Goal: Task Accomplishment & Management: Complete application form

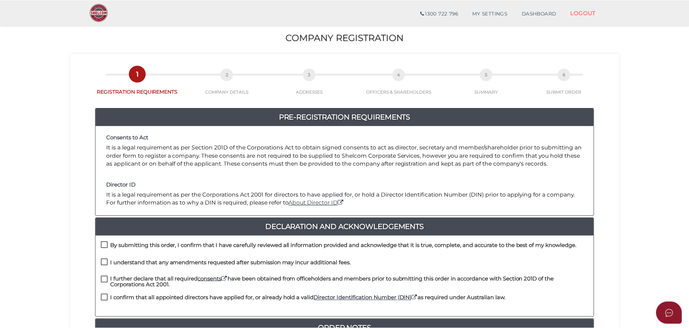
scroll to position [108, 0]
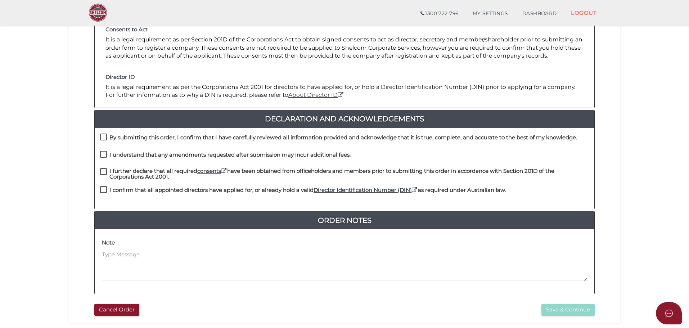
click at [102, 137] on label "By submitting this order, I confirm that I have carefully reviewed all informat…" at bounding box center [338, 139] width 477 height 9
checkbox input "true"
click at [103, 153] on label "I understand that any amendments requested after submission may incur additiona…" at bounding box center [225, 156] width 251 height 9
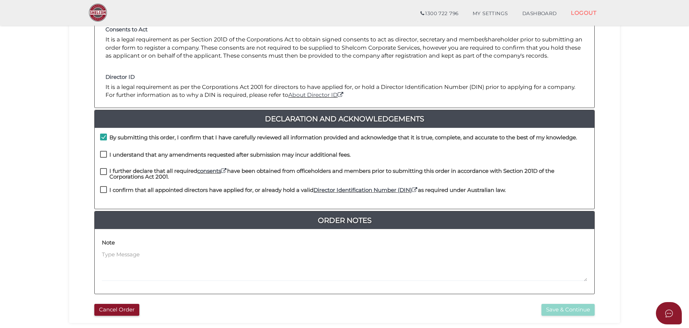
checkbox input "true"
click at [100, 172] on label "I further declare that all required consents have been obtained from officehold…" at bounding box center [344, 172] width 489 height 9
checkbox input "true"
click at [102, 189] on label "I confirm that all appointed directors have applied for, or already hold a vali…" at bounding box center [303, 191] width 406 height 9
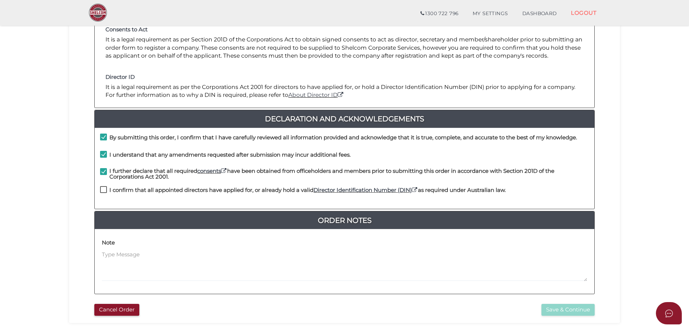
checkbox input "true"
click at [554, 308] on button "Save & Continue" at bounding box center [567, 310] width 53 height 12
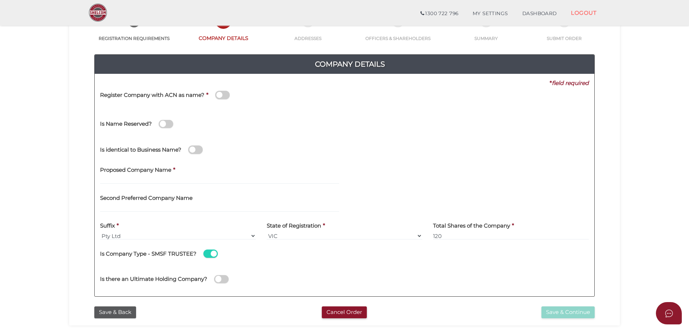
scroll to position [72, 0]
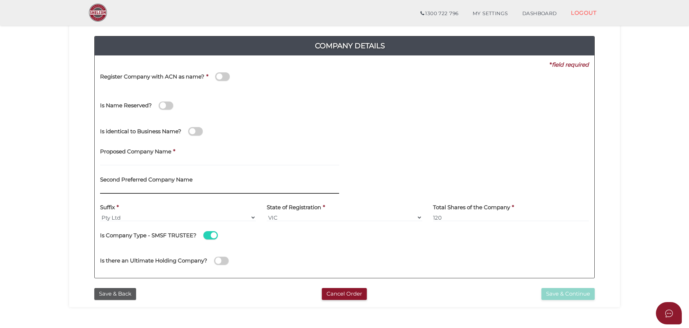
click at [114, 191] on input "text" at bounding box center [219, 190] width 239 height 8
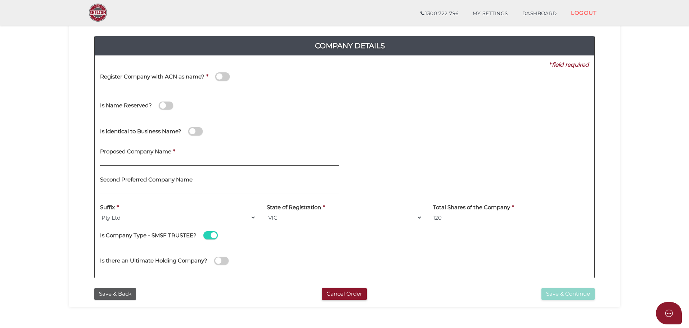
click at [113, 162] on input "text" at bounding box center [219, 162] width 239 height 8
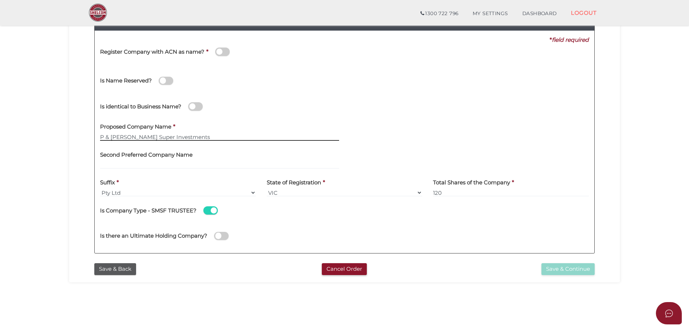
scroll to position [108, 0]
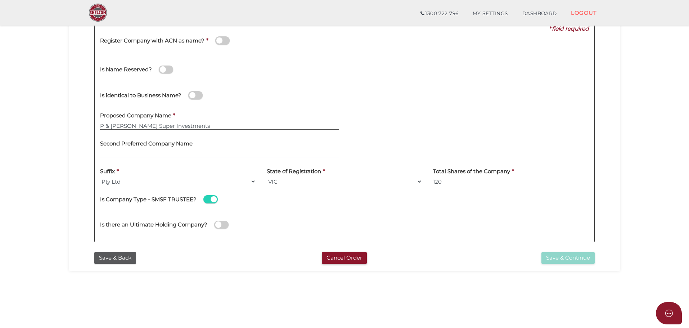
type input "P & R Sawyer Super Investments"
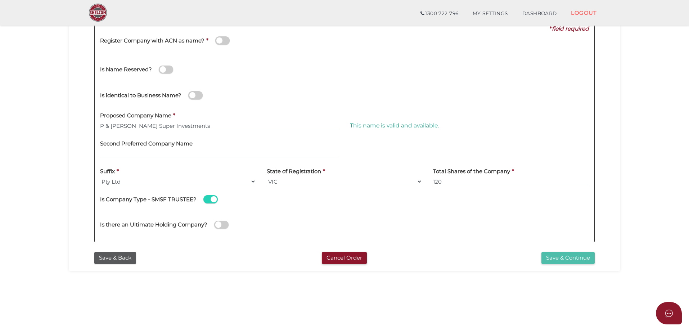
click at [563, 260] on button "Save & Continue" at bounding box center [567, 258] width 53 height 12
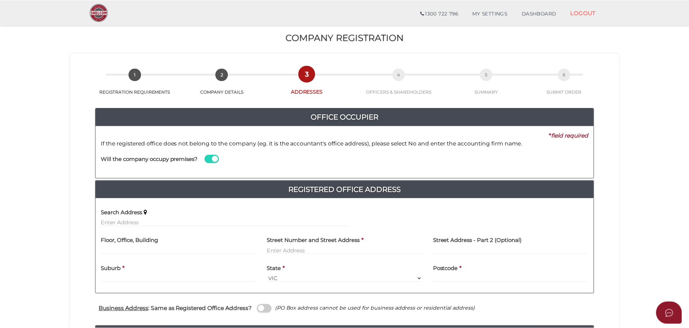
scroll to position [36, 0]
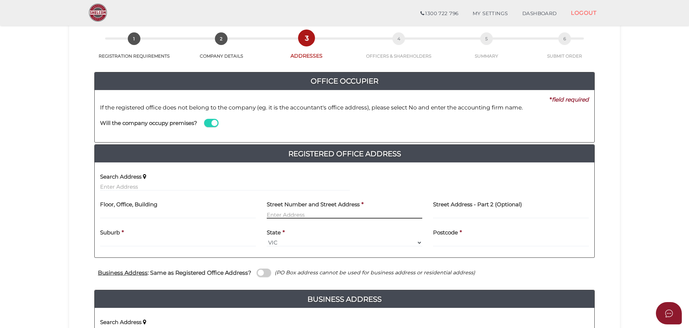
click at [294, 214] on input "text" at bounding box center [345, 215] width 156 height 8
click at [296, 215] on input "text" at bounding box center [345, 215] width 156 height 8
type input "[STREET_ADDRESS]"
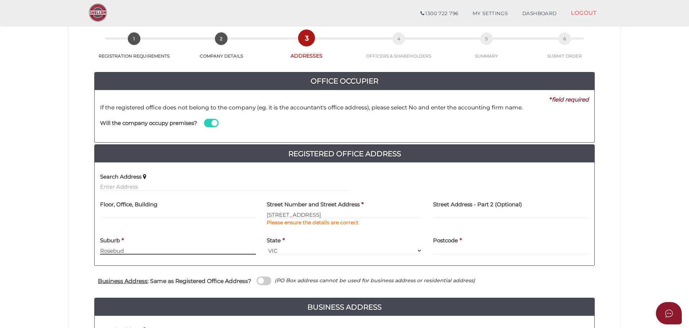
type input "Rosebud"
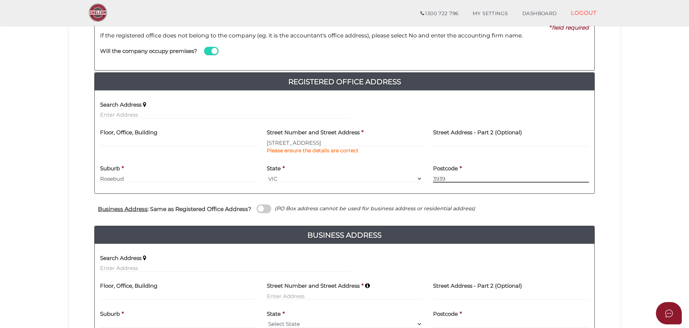
type input "3939"
click at [267, 212] on span at bounding box center [264, 208] width 14 height 8
click at [0, 0] on input "checkbox" at bounding box center [0, 0] width 0 height 0
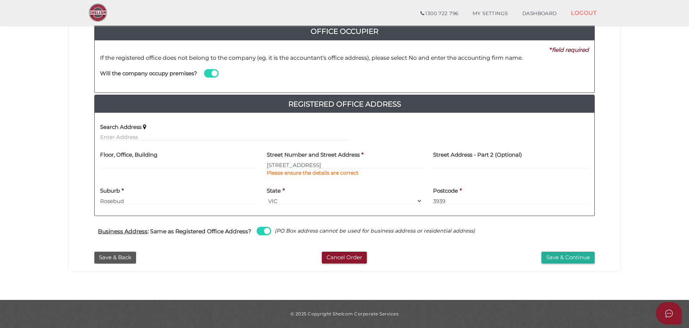
scroll to position [86, 0]
click at [557, 257] on button "Save & Continue" at bounding box center [567, 258] width 53 height 12
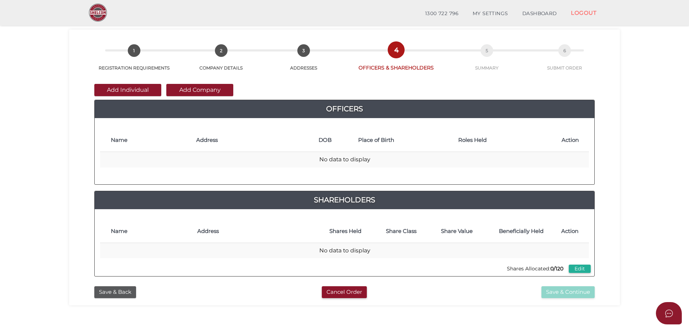
scroll to position [36, 0]
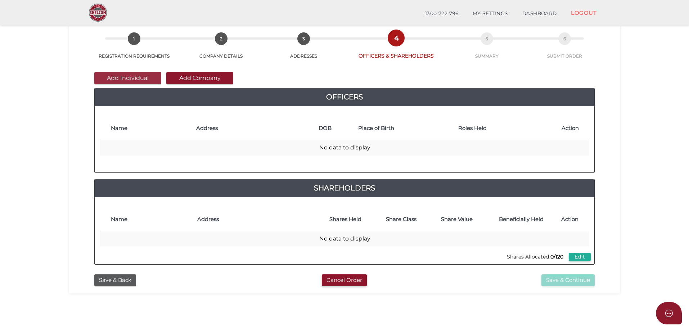
click at [136, 79] on button "Add Individual" at bounding box center [127, 78] width 67 height 12
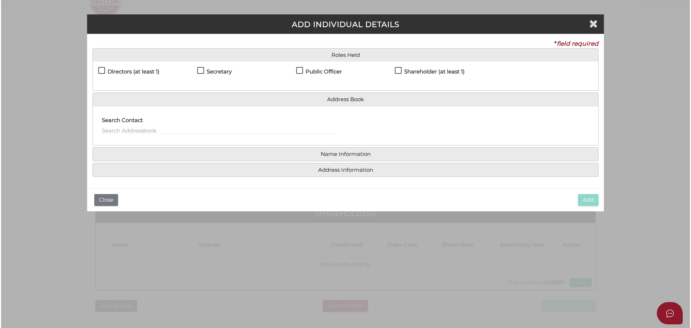
scroll to position [0, 0]
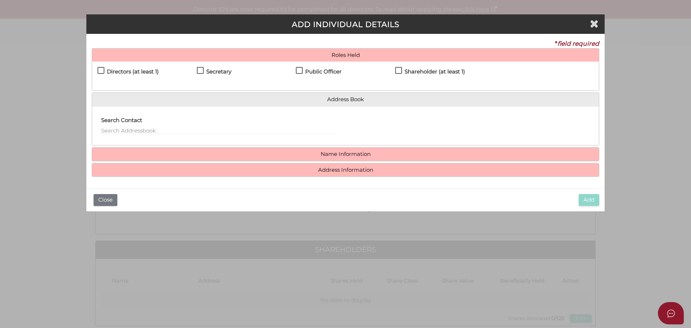
click at [105, 71] on label "Directors (at least 1)" at bounding box center [128, 73] width 61 height 9
checkbox input "true"
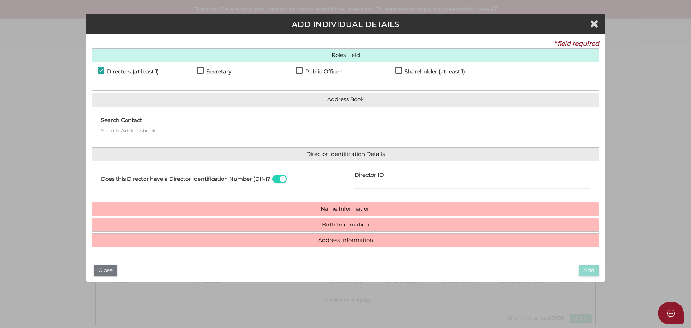
click at [198, 72] on label "Secretary" at bounding box center [214, 73] width 35 height 9
checkbox input "true"
click at [300, 71] on label "Public Officer" at bounding box center [319, 73] width 46 height 9
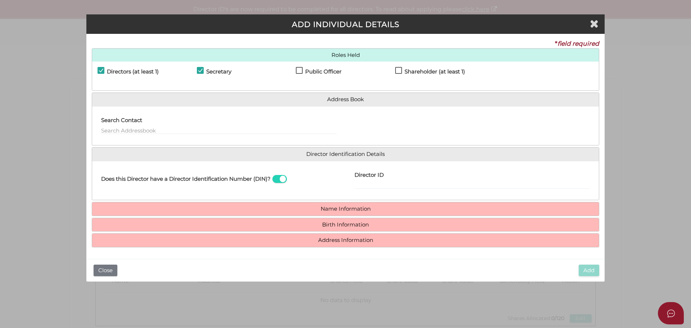
checkbox input "true"
click at [400, 69] on label "Shareholder (at least 1)" at bounding box center [430, 73] width 70 height 9
checkbox input "true"
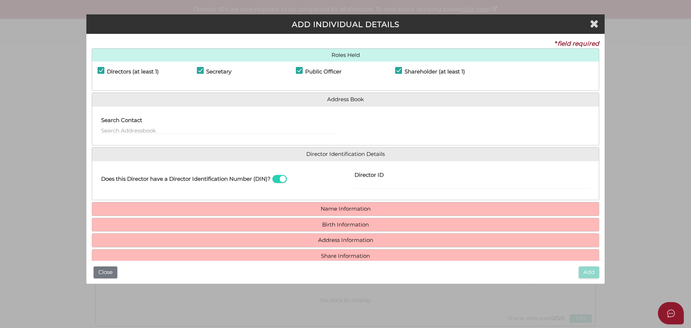
click at [366, 180] on label "Director ID" at bounding box center [369, 174] width 29 height 15
click at [366, 181] on input "Director ID" at bounding box center [472, 185] width 235 height 8
type input "036768496961343"
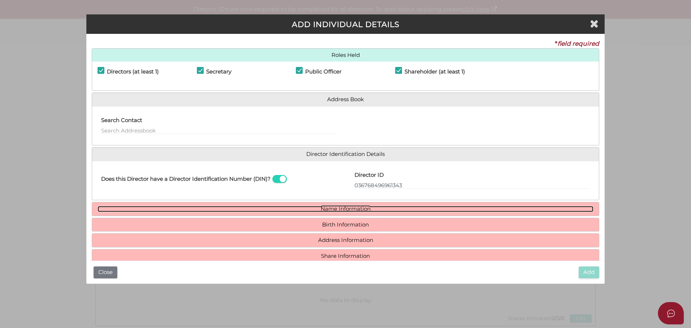
click at [350, 211] on link "Name Information" at bounding box center [346, 209] width 496 height 6
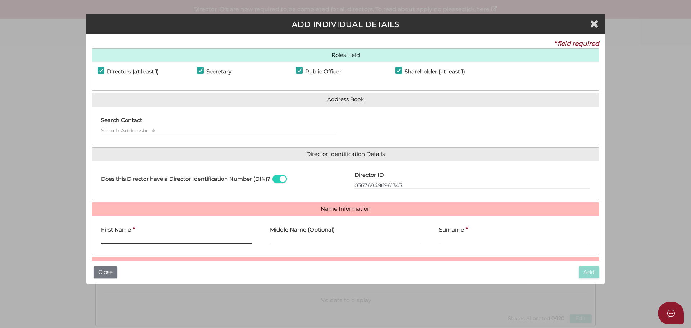
click at [152, 242] on input "First Name" at bounding box center [176, 240] width 151 height 8
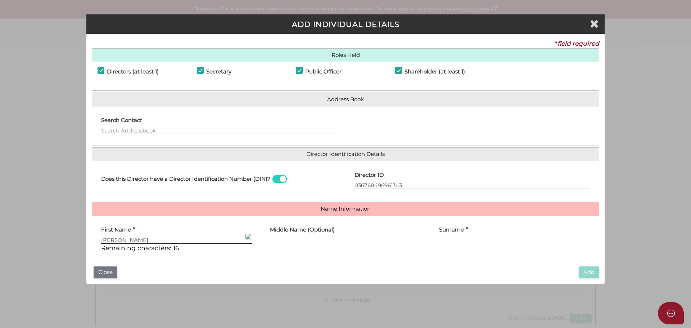
type input "Paul"
type input "[PERSON_NAME]"
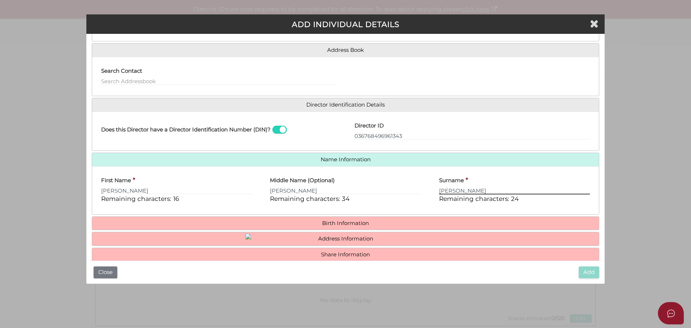
scroll to position [62, 0]
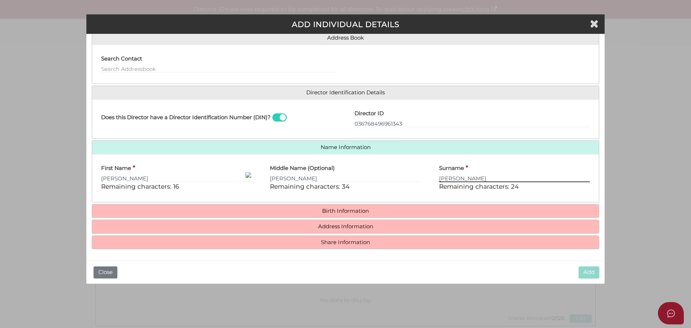
type input "[PERSON_NAME]"
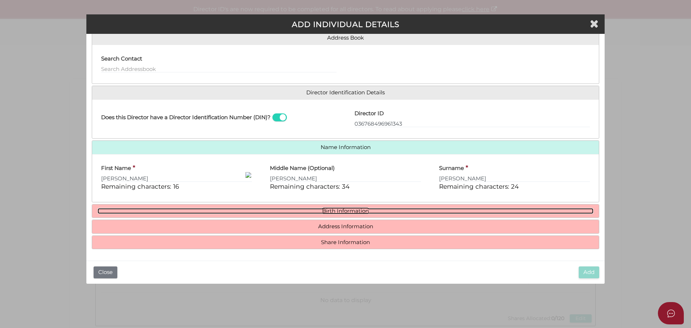
click at [336, 209] on link "Birth Information" at bounding box center [346, 211] width 496 height 6
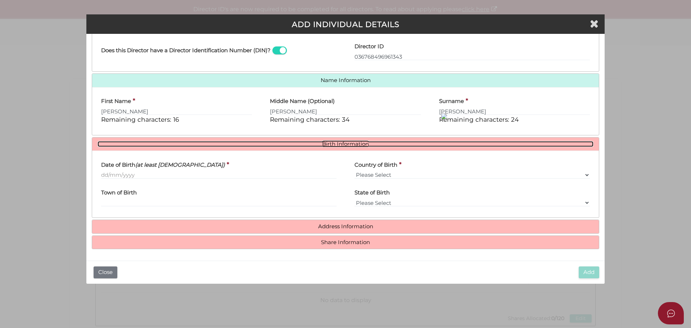
scroll to position [129, 0]
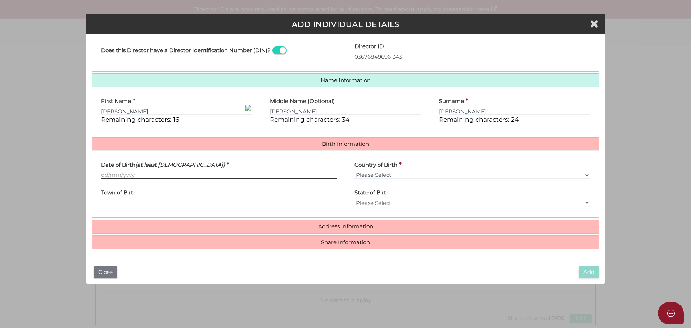
click at [135, 176] on input "Date of Birth (at least 18 years old)" at bounding box center [218, 175] width 235 height 8
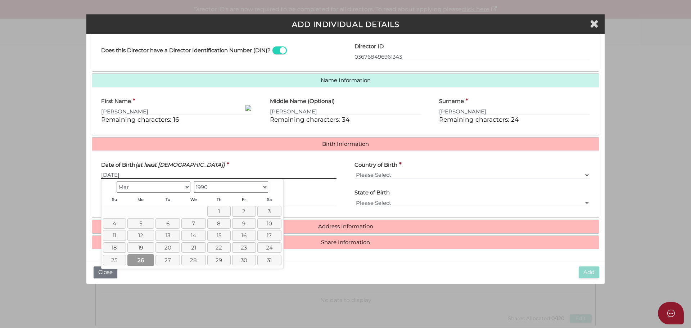
type input "26/03/1990"
click at [145, 259] on link "26" at bounding box center [140, 260] width 27 height 12
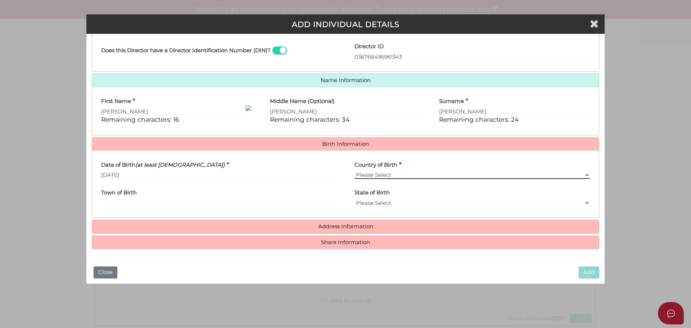
click at [367, 173] on select "Please Select v Australia Afghanistan Albania Algeria American Samoa Andorra An…" at bounding box center [472, 175] width 235 height 8
select select "Australia"
click at [355, 171] on select "Please Select v Australia Afghanistan Albania Algeria American Samoa Andorra An…" at bounding box center [472, 175] width 235 height 8
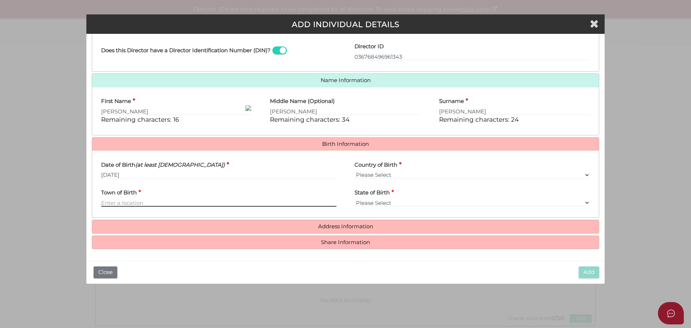
click at [157, 203] on input "Town of Birth" at bounding box center [218, 203] width 235 height 8
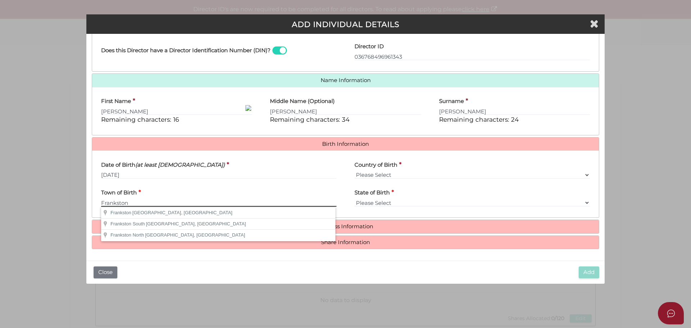
type input "Frankston"
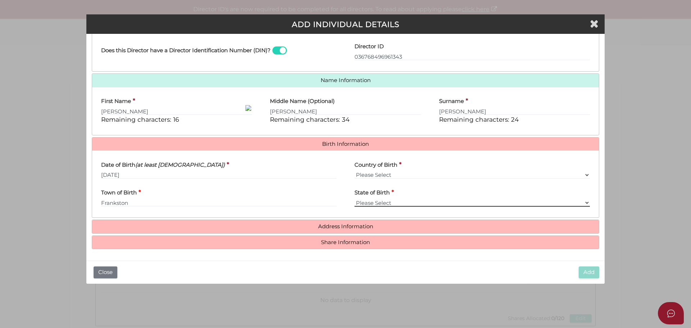
select select "VIC"
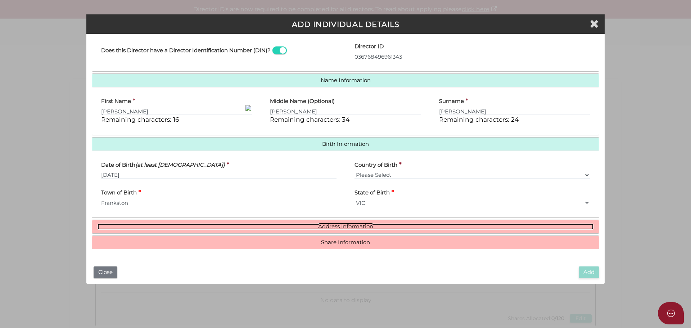
click at [333, 225] on link "Address Information" at bounding box center [346, 227] width 496 height 6
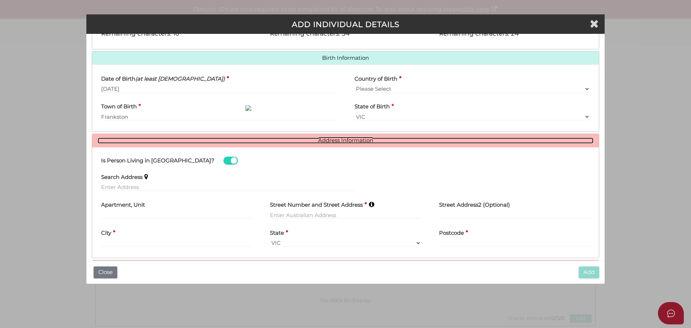
scroll to position [239, 0]
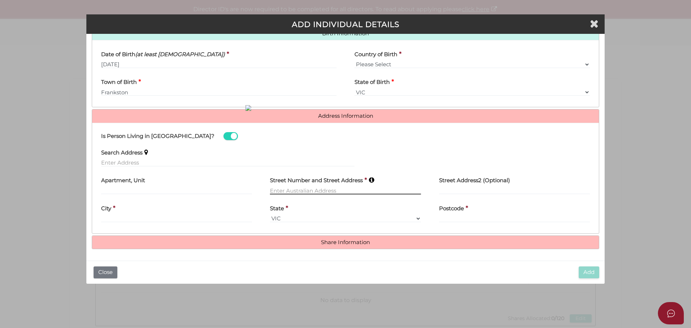
click at [301, 190] on input "text" at bounding box center [345, 190] width 151 height 8
type input "11 Dumossa Ave"
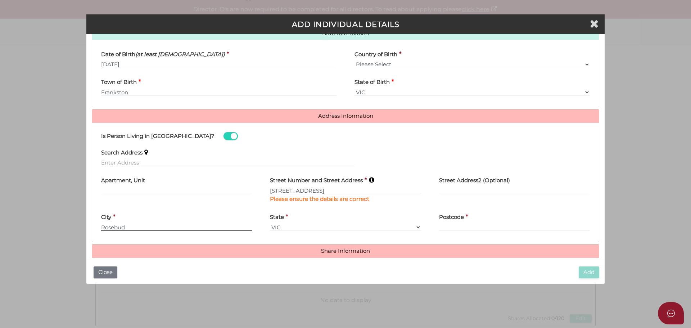
type input "Rosebud"
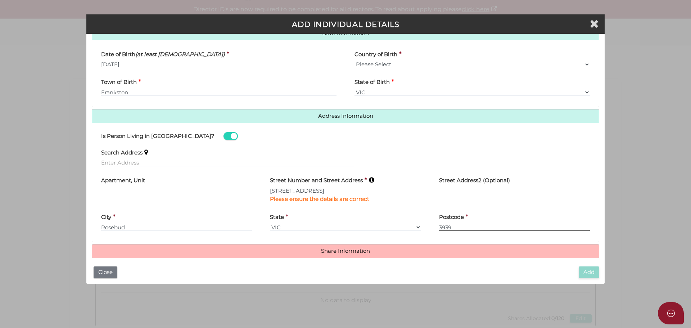
type input "3939"
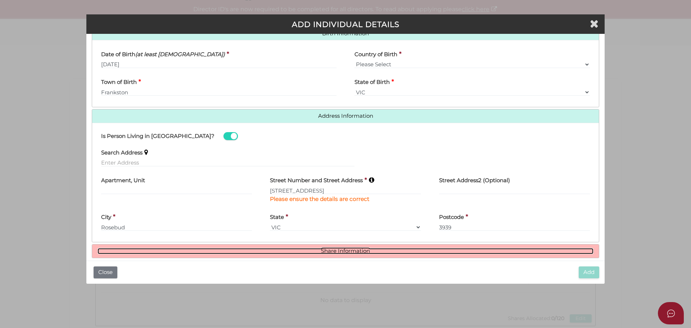
click at [343, 251] on link "Share Information" at bounding box center [346, 251] width 496 height 6
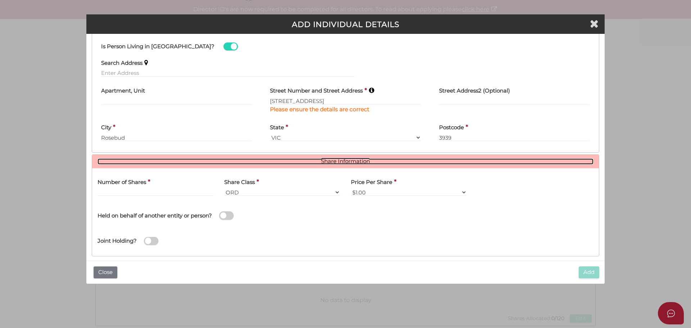
scroll to position [336, 0]
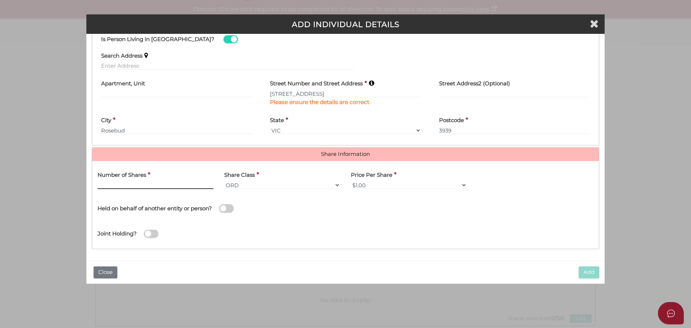
click at [127, 183] on input "text" at bounding box center [156, 185] width 116 height 8
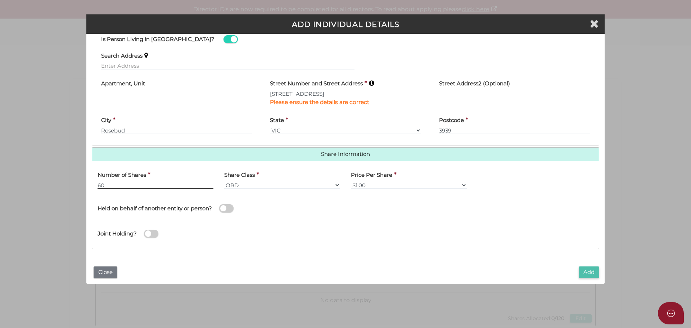
type input "60"
click at [589, 274] on button "Add" at bounding box center [589, 272] width 21 height 12
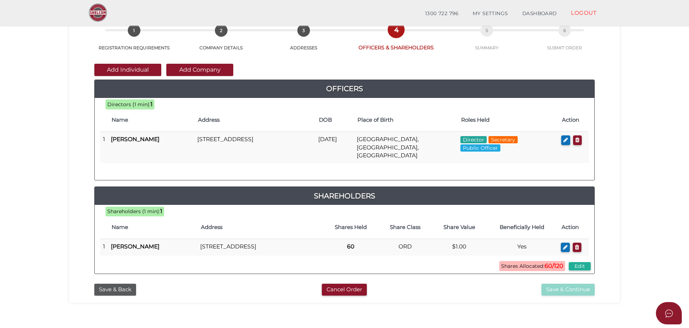
scroll to position [36, 0]
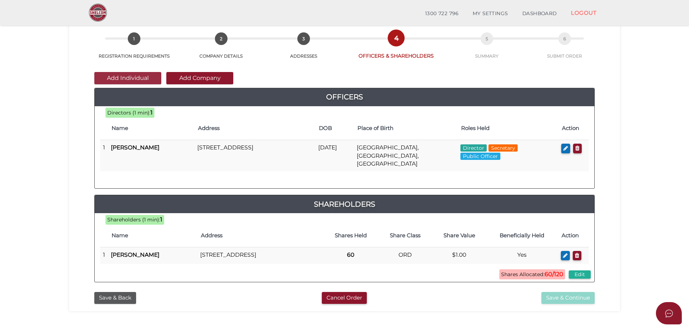
click at [138, 78] on button "Add Individual" at bounding box center [127, 78] width 67 height 12
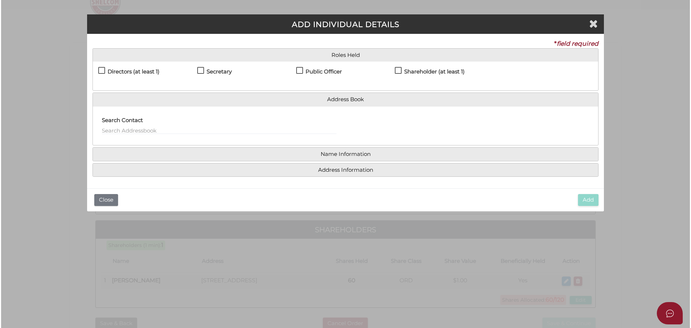
scroll to position [0, 0]
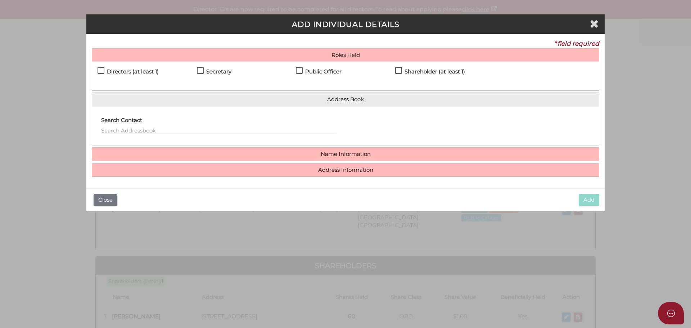
click at [100, 71] on label "Directors (at least 1)" at bounding box center [128, 73] width 61 height 9
checkbox input "true"
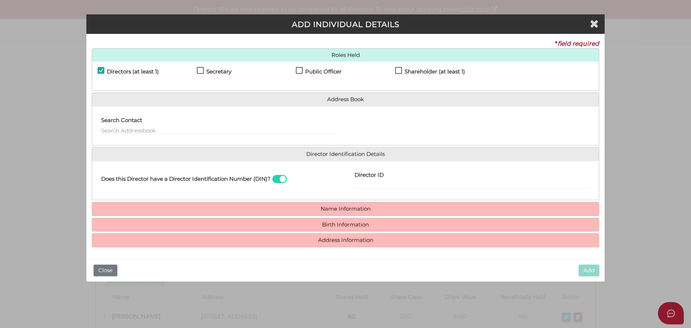
click at [198, 72] on label "Secretary" at bounding box center [214, 73] width 35 height 9
checkbox input "true"
click at [398, 69] on label "Shareholder (at least 1)" at bounding box center [430, 73] width 70 height 9
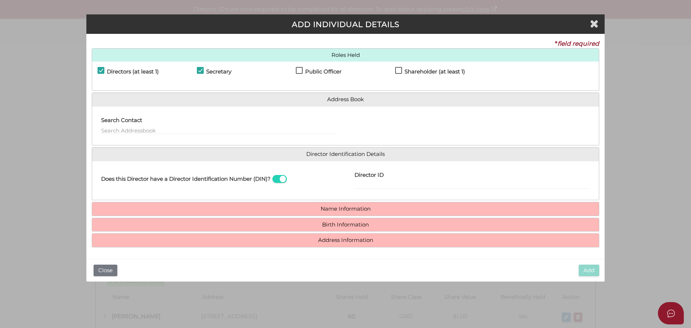
checkbox input "true"
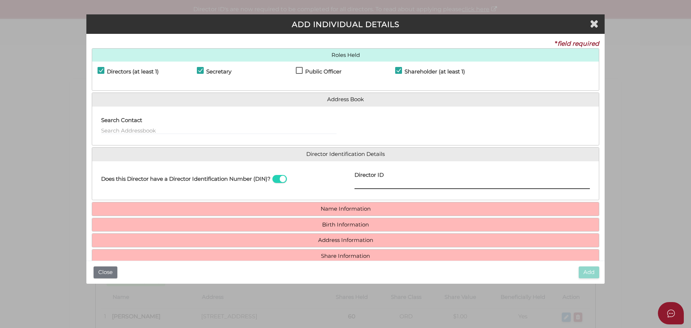
click at [374, 184] on input "Director ID" at bounding box center [472, 185] width 235 height 8
type input "036475707191955"
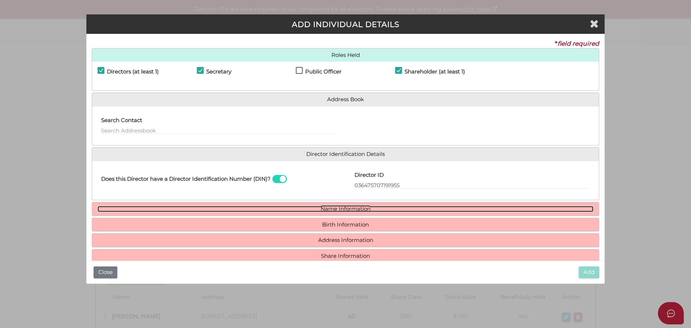
click at [365, 211] on link "Name Information" at bounding box center [346, 209] width 496 height 6
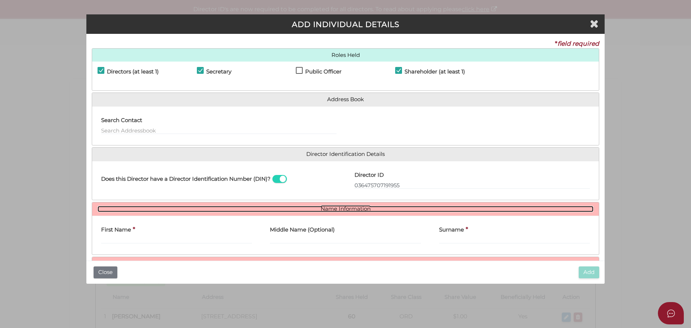
scroll to position [36, 0]
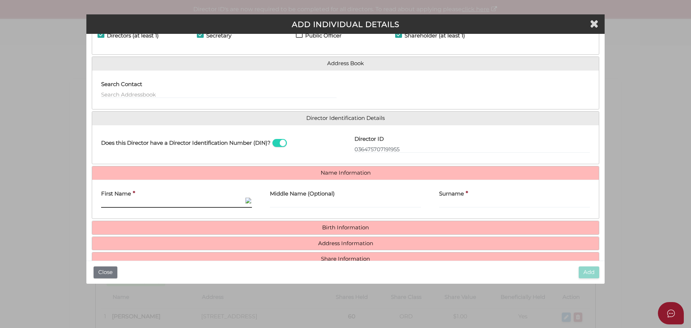
click at [118, 204] on input "First Name" at bounding box center [176, 204] width 151 height 8
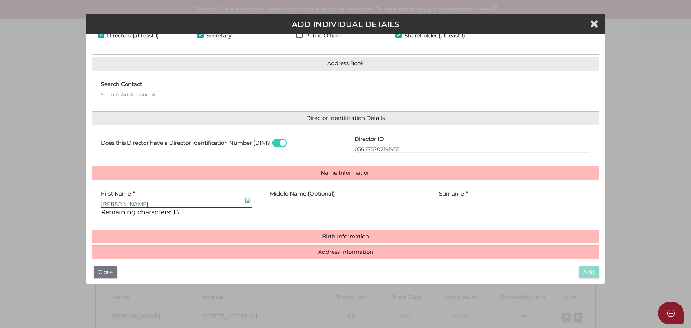
type input "Rebecca"
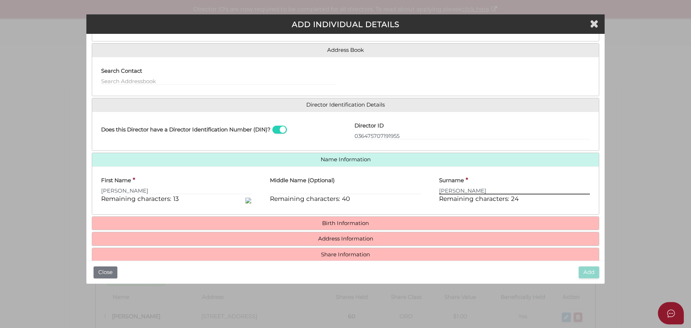
scroll to position [62, 0]
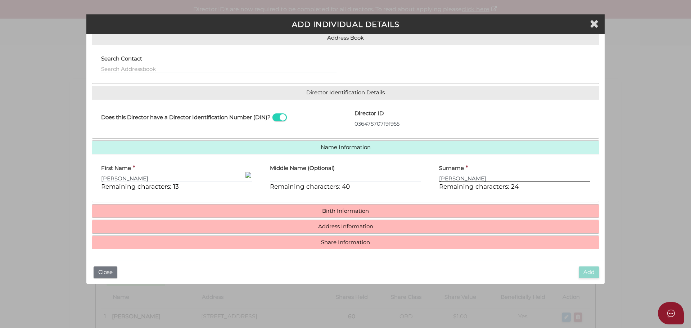
type input "Sawyer"
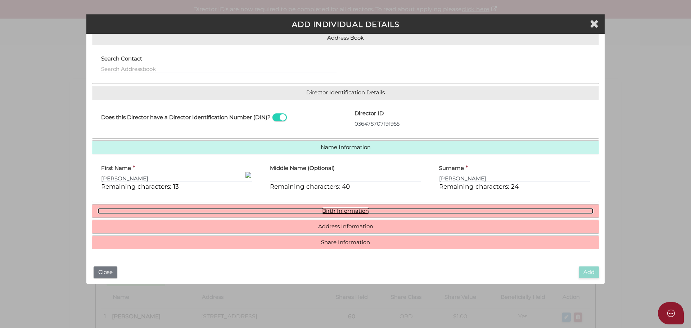
click at [351, 212] on link "Birth Information" at bounding box center [346, 211] width 496 height 6
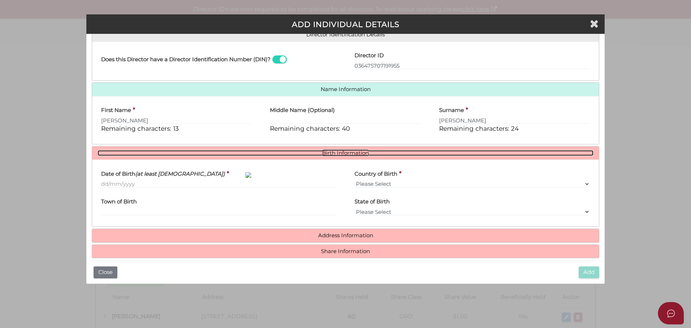
scroll to position [129, 0]
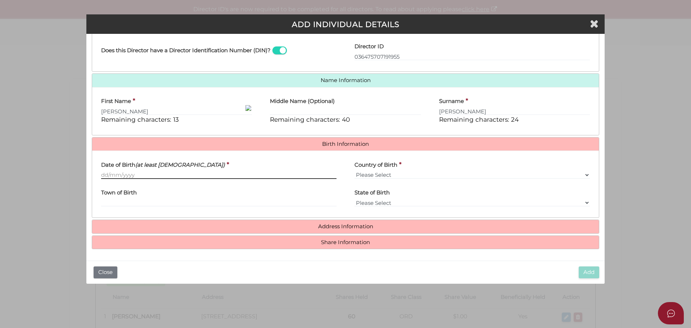
click at [115, 175] on input "Date of Birth (at least 18 years old)" at bounding box center [218, 175] width 235 height 8
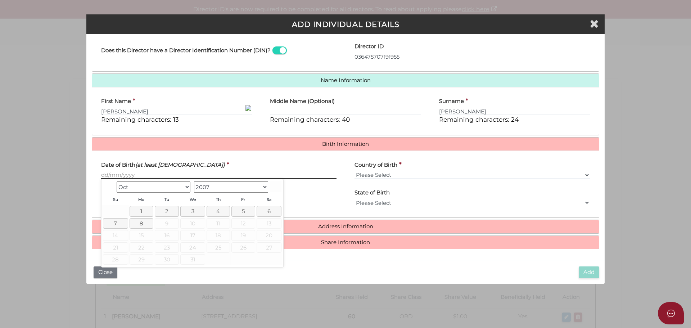
click at [131, 176] on input "Date of Birth (at least 18 years old)" at bounding box center [218, 175] width 235 height 8
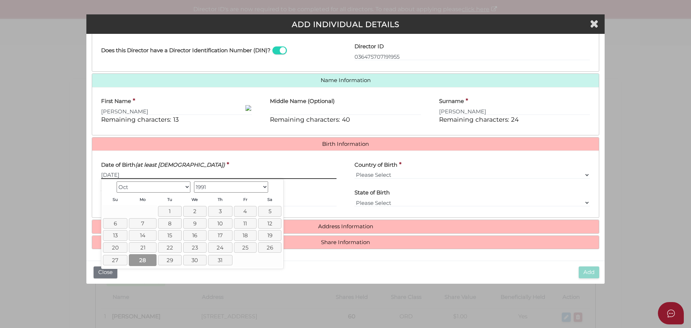
type input "28/10/1991"
click at [150, 260] on link "28" at bounding box center [143, 260] width 28 height 12
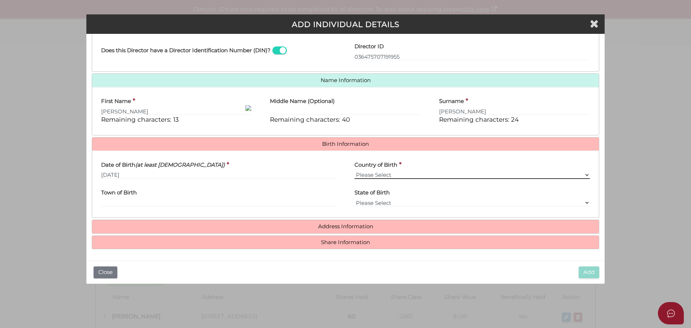
click at [371, 174] on select "Please Select v Australia Afghanistan Albania Algeria American Samoa Andorra An…" at bounding box center [472, 175] width 235 height 8
select select "Australia"
click at [355, 171] on select "Please Select v Australia Afghanistan Albania Algeria American Samoa Andorra An…" at bounding box center [472, 175] width 235 height 8
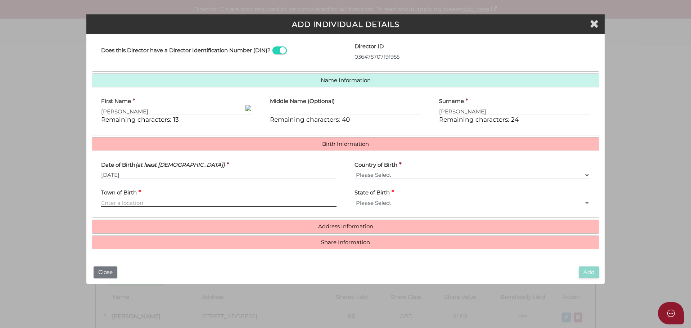
click at [122, 203] on input "Town of Birth" at bounding box center [218, 203] width 235 height 8
type input "Moonee Ponds"
select select "VIC"
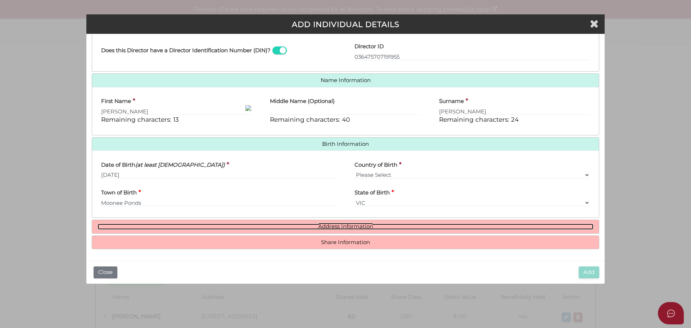
click at [361, 227] on link "Address Information" at bounding box center [346, 227] width 496 height 6
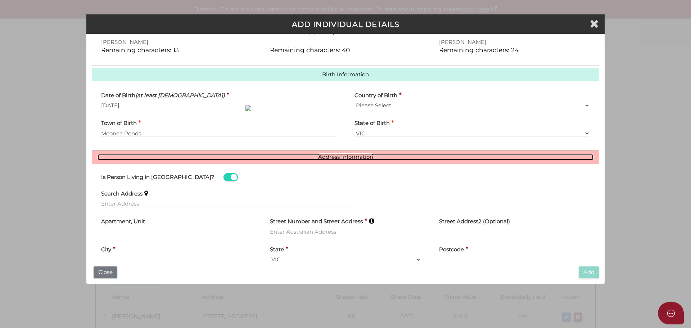
scroll to position [236, 0]
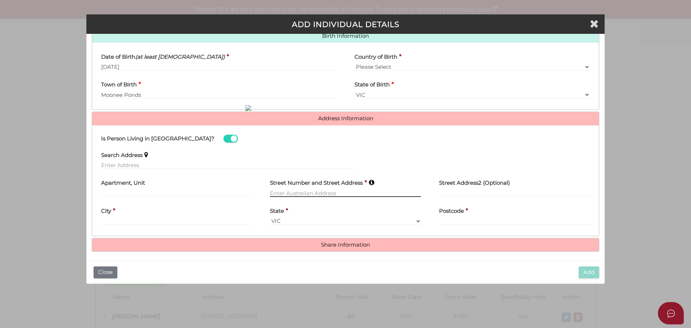
click at [296, 192] on input "text" at bounding box center [345, 193] width 151 height 8
type input "[STREET_ADDRESS]"
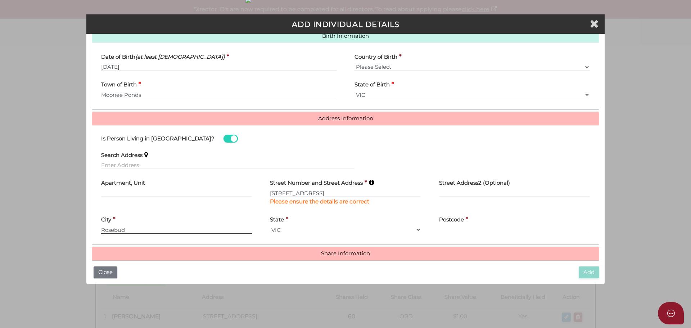
type input "Rosebud"
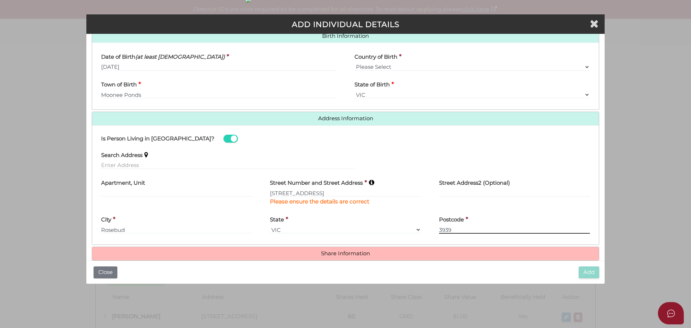
type input "3939"
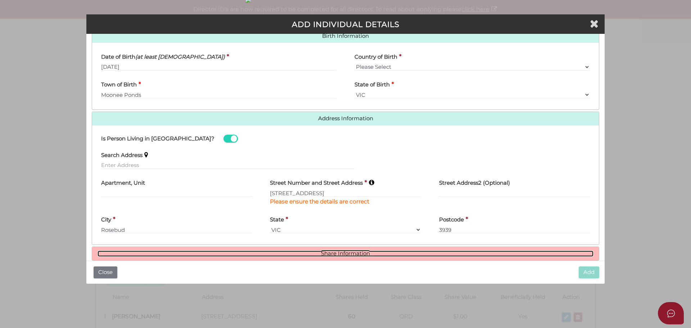
click at [334, 253] on link "Share Information" at bounding box center [346, 254] width 496 height 6
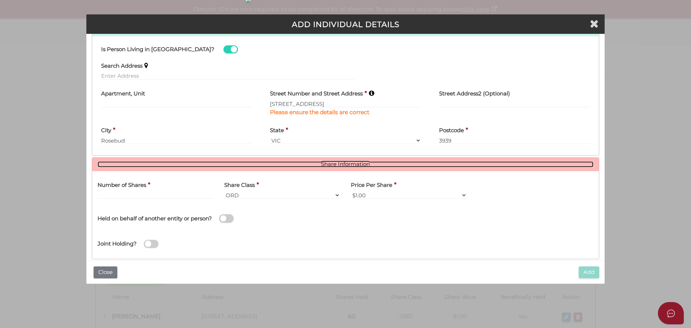
scroll to position [336, 0]
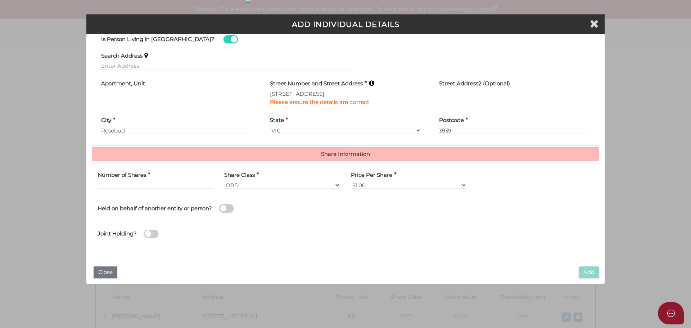
click at [136, 181] on label "Number of Shares" at bounding box center [122, 174] width 49 height 15
click at [127, 185] on input "text" at bounding box center [156, 185] width 116 height 8
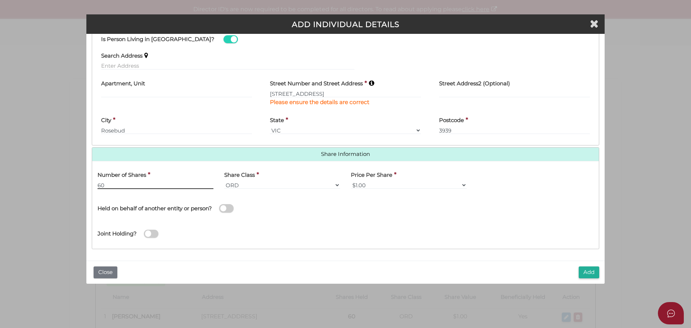
type input "60"
click at [397, 229] on div "Joint Holding?" at bounding box center [345, 231] width 507 height 23
click at [588, 272] on button "Add" at bounding box center [589, 272] width 21 height 12
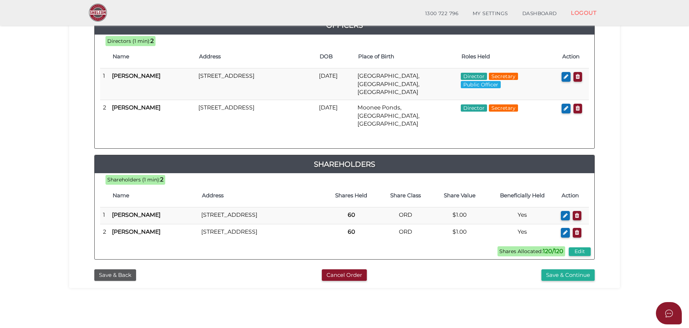
scroll to position [108, 0]
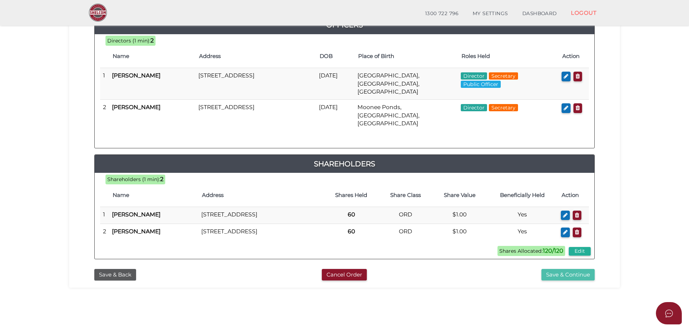
click at [570, 272] on button "Save & Continue" at bounding box center [567, 275] width 53 height 12
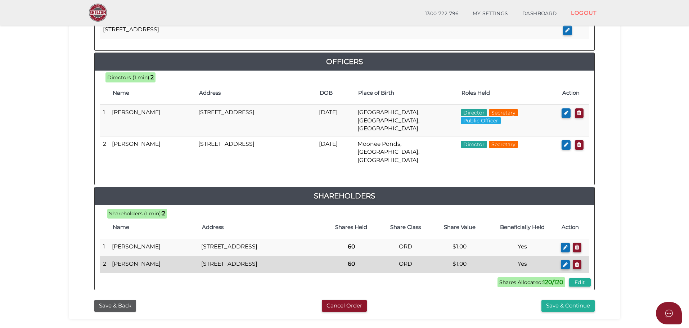
scroll to position [324, 0]
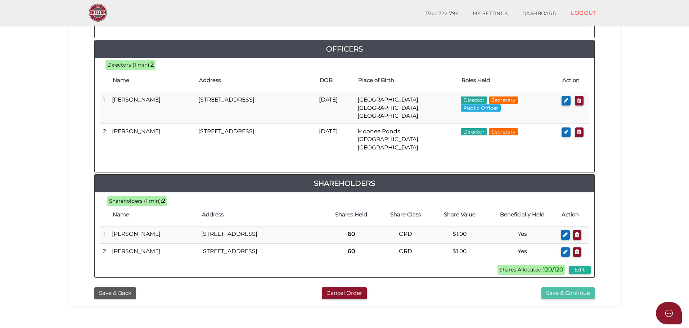
click at [563, 290] on button "Save & Continue" at bounding box center [567, 293] width 53 height 12
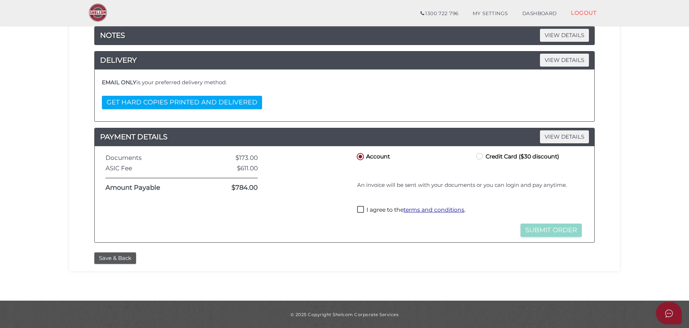
scroll to position [101, 0]
click at [479, 156] on label "Credit Card ($30 discount)" at bounding box center [517, 155] width 84 height 9
radio input "true"
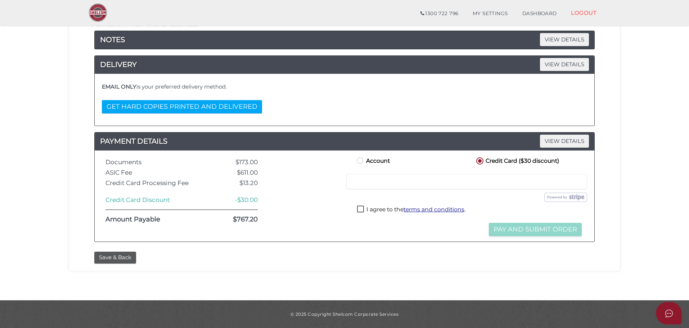
click at [362, 208] on label "I agree to the terms and conditions ." at bounding box center [411, 210] width 108 height 9
checkbox input "true"
click at [518, 230] on button "Pay and Submit Order" at bounding box center [535, 229] width 93 height 13
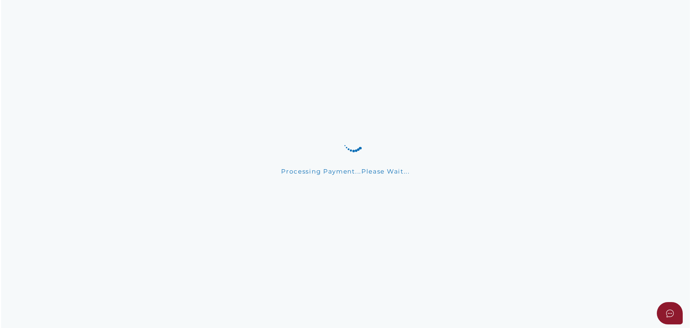
scroll to position [0, 0]
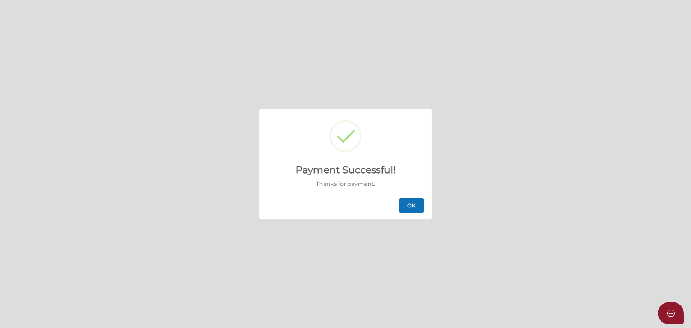
click at [408, 211] on button "OK" at bounding box center [411, 205] width 25 height 14
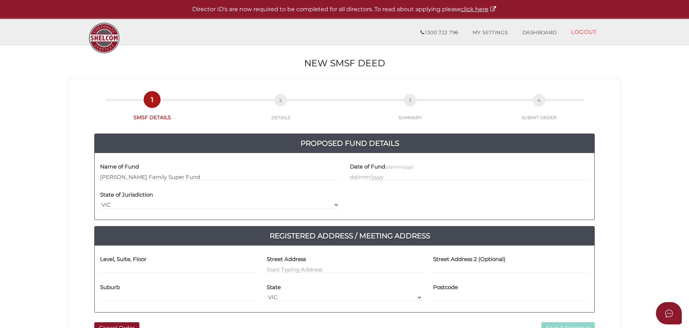
type input "[PERSON_NAME] Family Super Fund"
click at [357, 175] on input "text" at bounding box center [469, 177] width 239 height 8
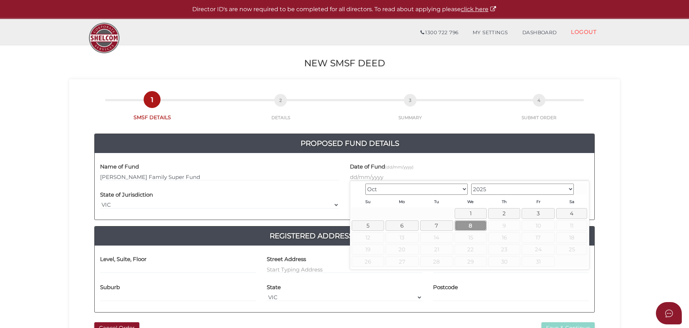
click at [478, 225] on link "8" at bounding box center [471, 225] width 32 height 10
type input "[DATE]"
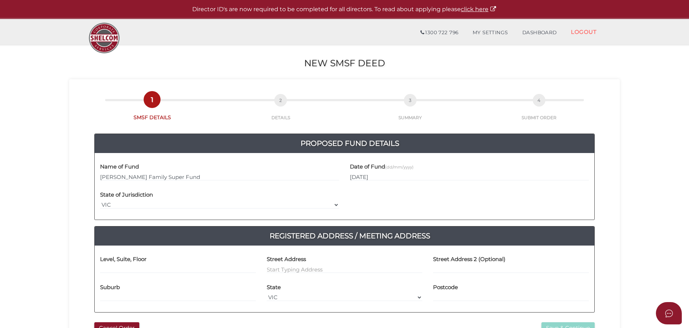
scroll to position [36, 0]
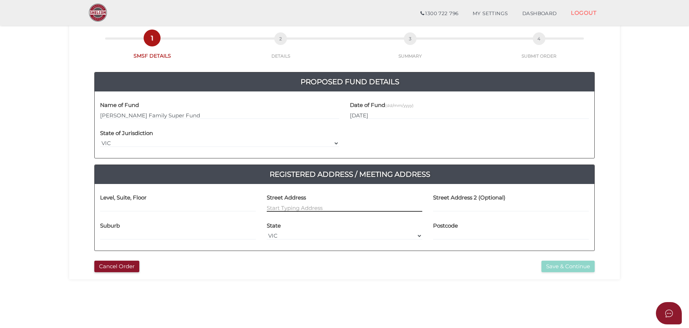
click at [288, 209] on input at bounding box center [345, 208] width 156 height 8
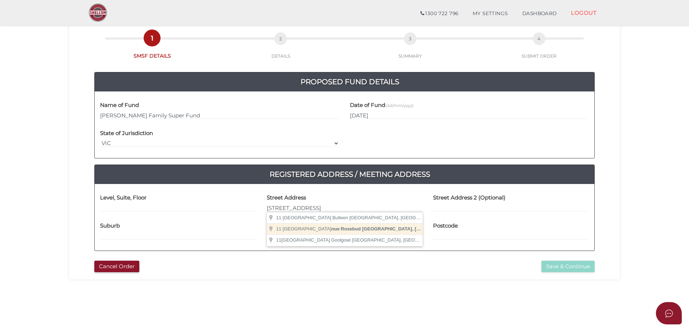
type input "[STREET_ADDRESS]"
type input "Rosebud"
select select "VIC"
type input "3939"
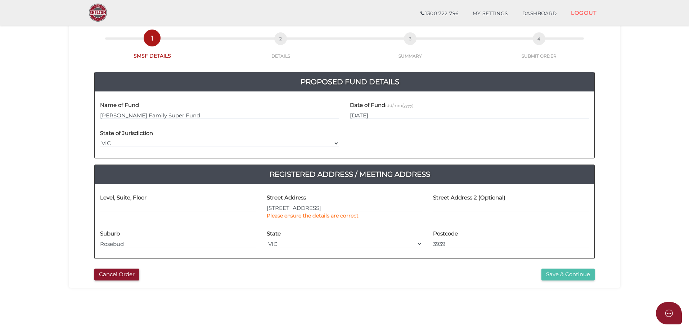
click at [551, 276] on button "Save & Continue" at bounding box center [567, 275] width 53 height 12
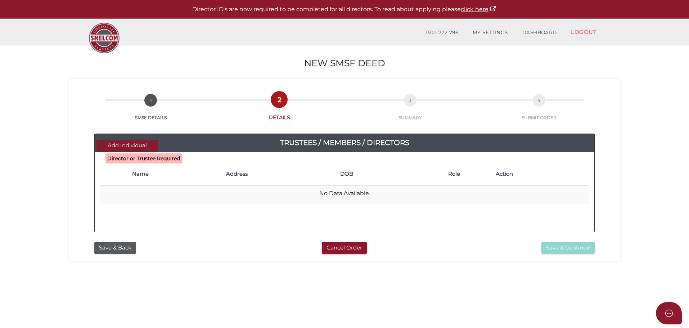
click at [141, 145] on button "Add Individual" at bounding box center [127, 146] width 62 height 12
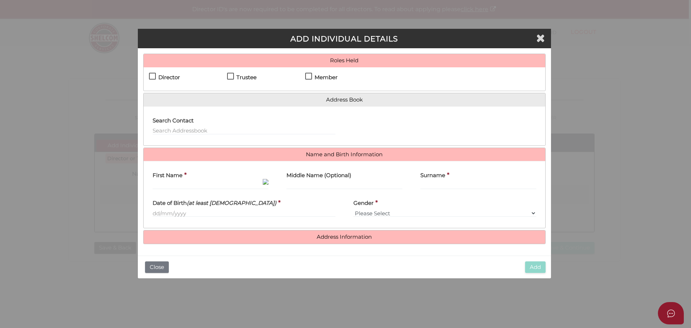
click at [310, 77] on label "Member" at bounding box center [321, 79] width 32 height 9
checkbox input "true"
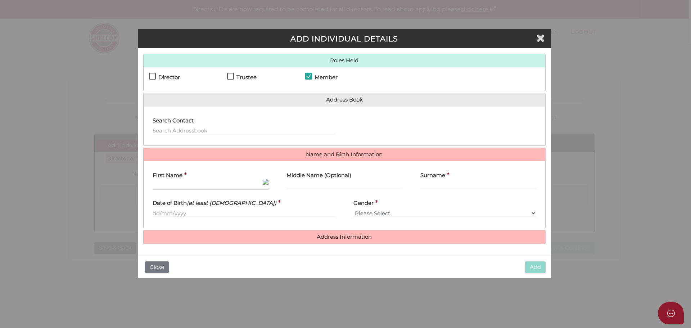
click at [193, 185] on input "First Name" at bounding box center [211, 185] width 116 height 8
type input "[PERSON_NAME]"
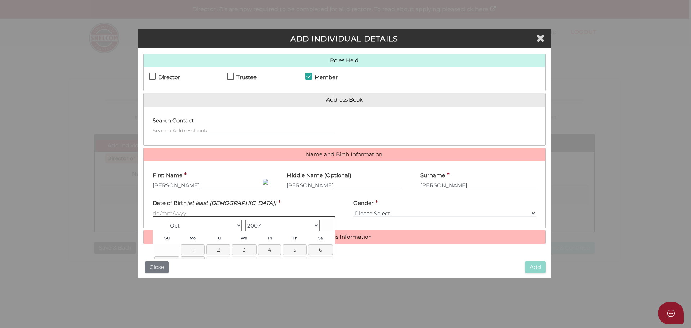
click at [219, 212] on input "text" at bounding box center [244, 213] width 183 height 8
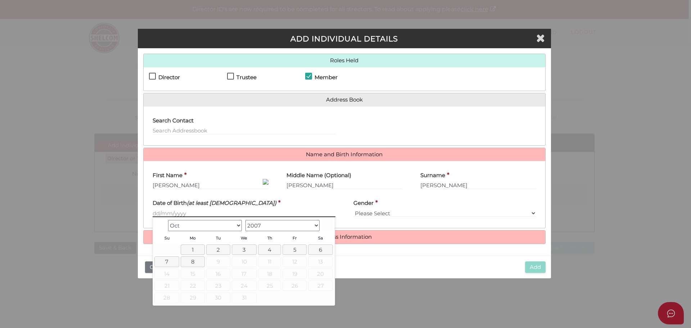
click at [173, 213] on input "text" at bounding box center [244, 213] width 183 height 8
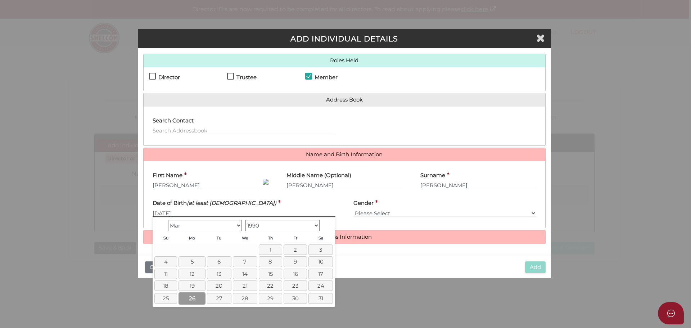
type input "[DATE]"
click at [196, 293] on link "26" at bounding box center [192, 298] width 27 height 12
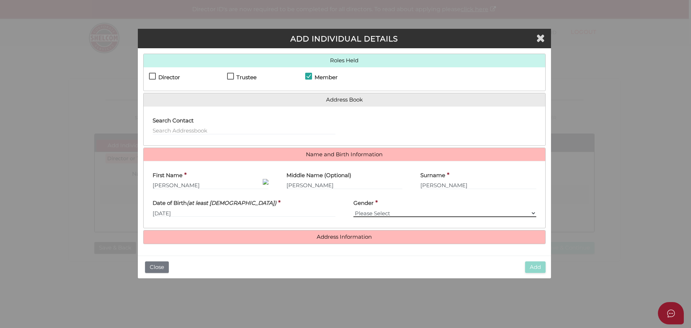
click at [364, 210] on select "Please Select [DEMOGRAPHIC_DATA] [DEMOGRAPHIC_DATA]" at bounding box center [444, 213] width 183 height 8
select select "[DEMOGRAPHIC_DATA]"
click at [353, 209] on select "Please Select [DEMOGRAPHIC_DATA] [DEMOGRAPHIC_DATA]" at bounding box center [444, 213] width 183 height 8
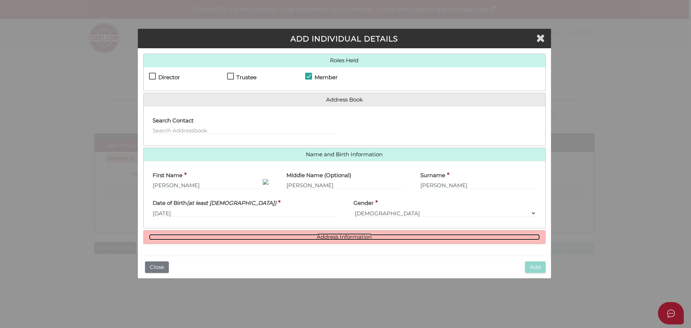
click at [354, 237] on link "Address Information" at bounding box center [344, 237] width 391 height 6
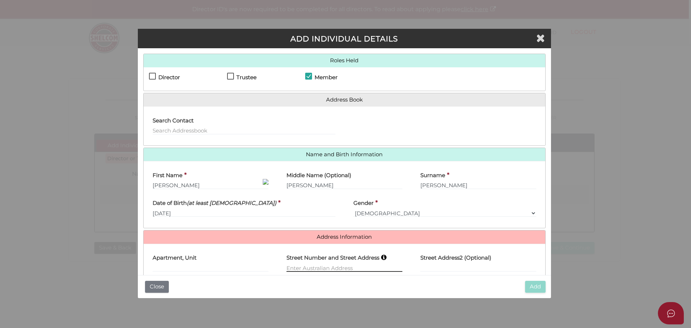
click at [304, 266] on input "text" at bounding box center [345, 268] width 116 height 8
type input "11 Dumossa Avenue"
type input "Rosebud"
select select "VIC"
type input "3939"
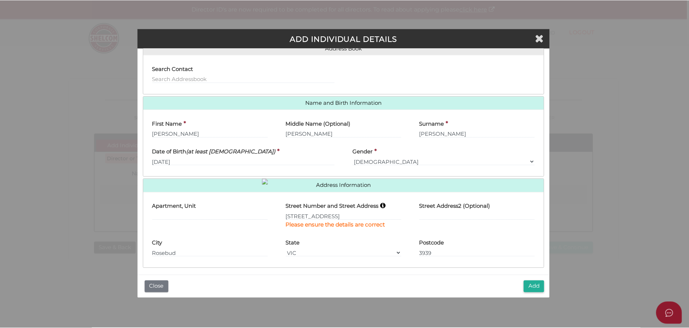
scroll to position [54, 0]
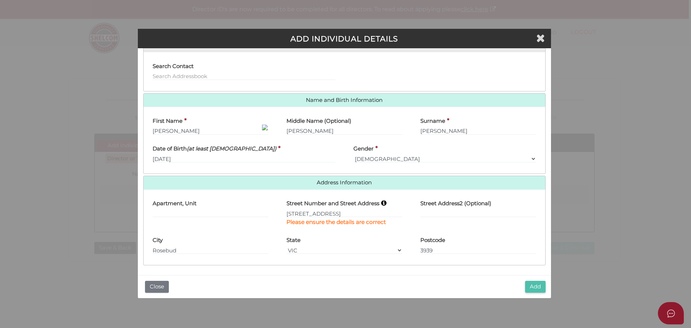
click at [534, 288] on button "Add" at bounding box center [535, 287] width 21 height 12
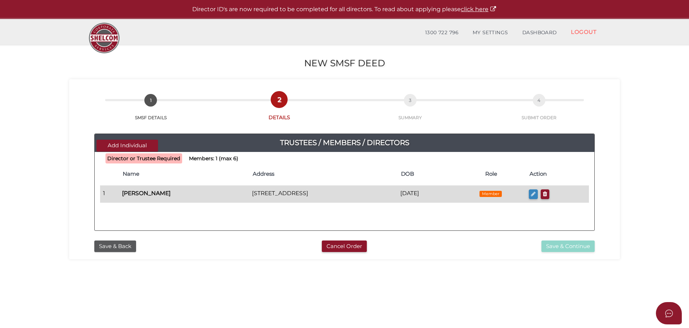
click at [536, 193] on icon "button" at bounding box center [533, 193] width 5 height 5
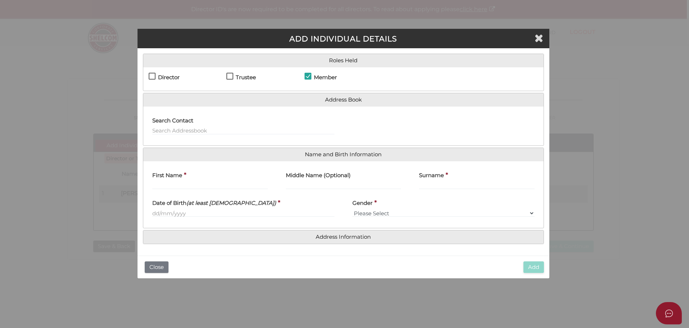
checkbox input "true"
type input "[PERSON_NAME]"
type input "[DATE]"
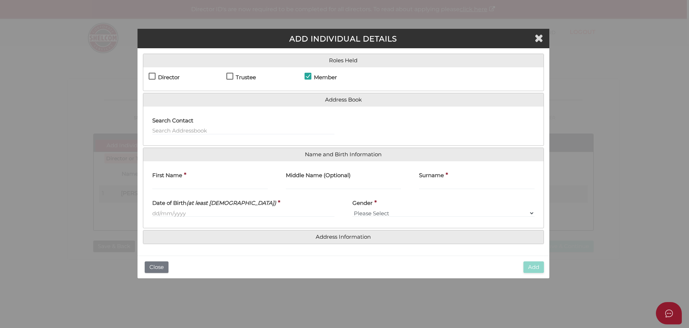
select select "[DEMOGRAPHIC_DATA]"
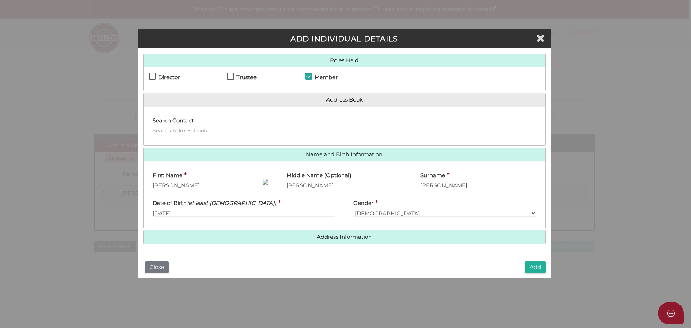
click at [153, 76] on label "Director" at bounding box center [164, 79] width 31 height 9
checkbox input "true"
click at [535, 265] on button "Add" at bounding box center [535, 267] width 21 height 12
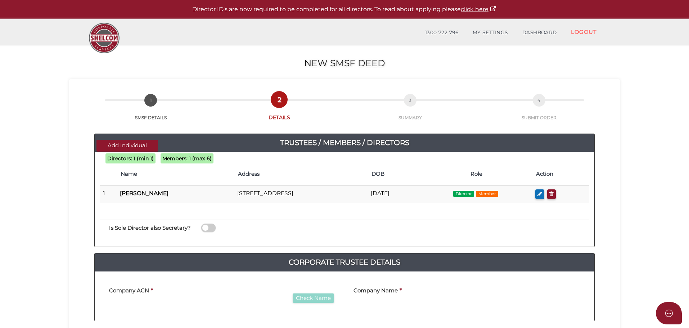
click at [122, 145] on button "Add Individual" at bounding box center [127, 146] width 62 height 12
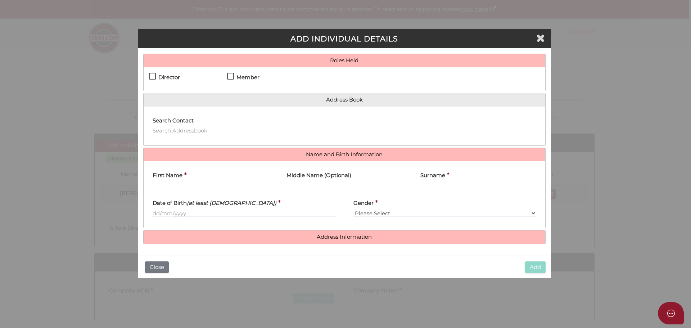
click at [153, 77] on label "Director" at bounding box center [164, 79] width 31 height 9
checkbox input "true"
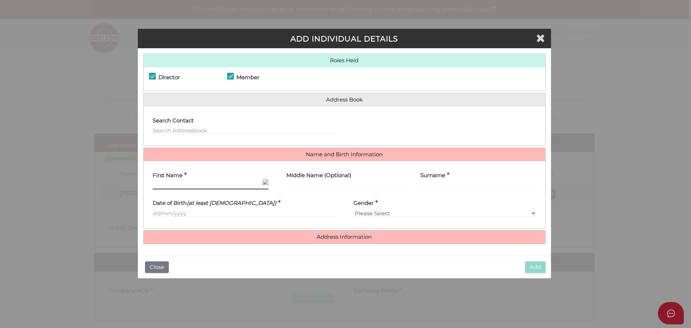
click at [168, 185] on input "First Name" at bounding box center [211, 185] width 116 height 8
type input "[PERSON_NAME]"
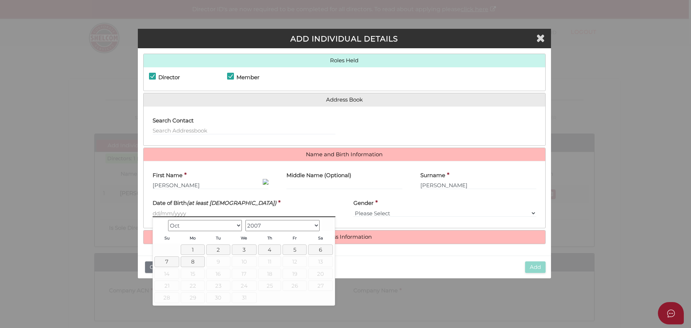
click at [181, 213] on input "text" at bounding box center [244, 213] width 183 height 8
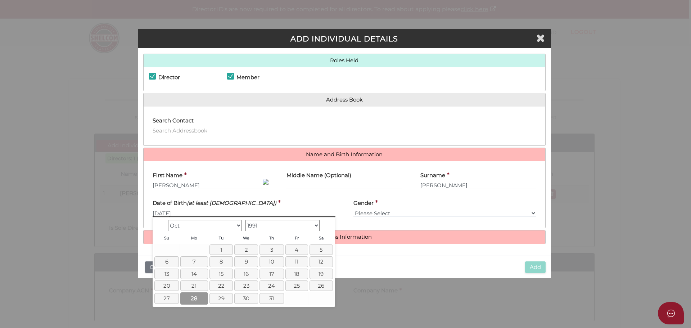
type input "[DATE]"
click at [199, 298] on link "28" at bounding box center [194, 298] width 28 height 12
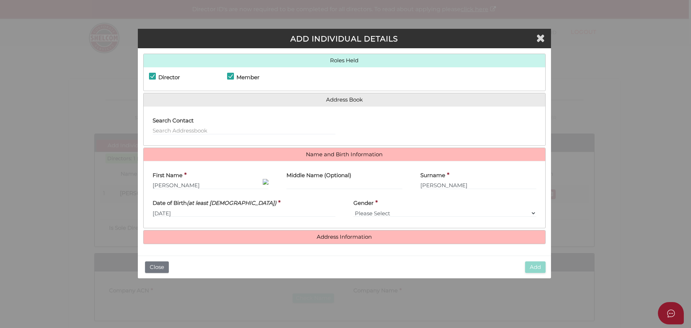
drag, startPoint x: 375, startPoint y: 209, endPoint x: 377, endPoint y: 212, distance: 4.0
click at [375, 209] on div "Gender * Please Select Male Female" at bounding box center [444, 206] width 183 height 23
click at [384, 213] on select "Please Select Male Female" at bounding box center [444, 213] width 183 height 8
select select "[DEMOGRAPHIC_DATA]"
click at [353, 209] on select "Please Select Male Female" at bounding box center [444, 213] width 183 height 8
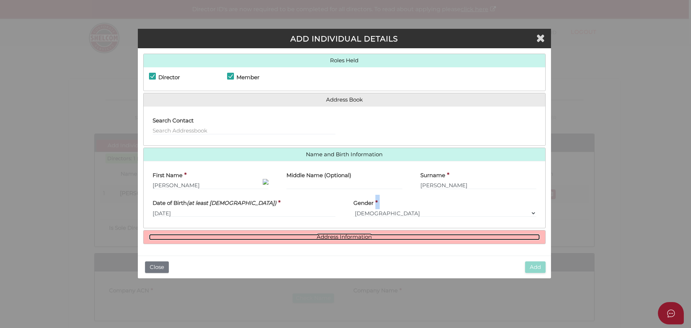
click at [341, 237] on link "Address Information" at bounding box center [344, 237] width 391 height 6
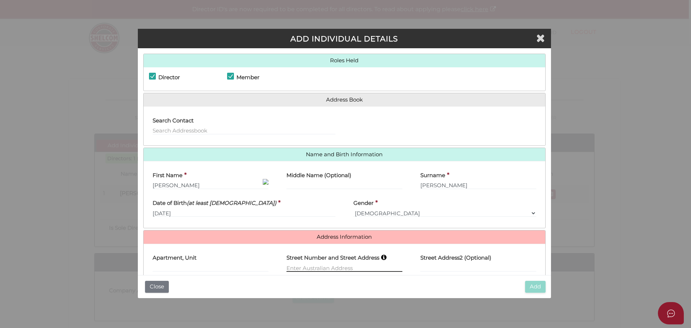
click at [297, 267] on input "text" at bounding box center [345, 268] width 116 height 8
type input "11 Dumossa Avenue"
type input "Rosebud"
select select "VIC"
type input "3939"
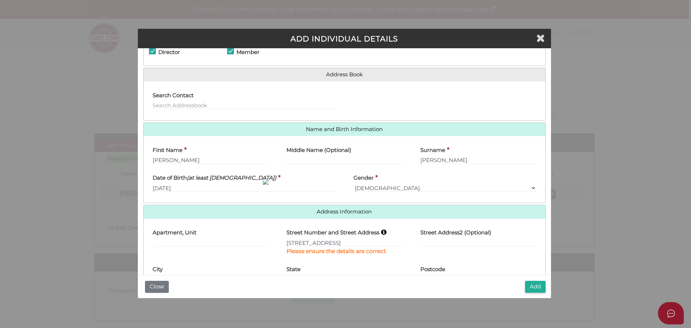
scroll to position [54, 0]
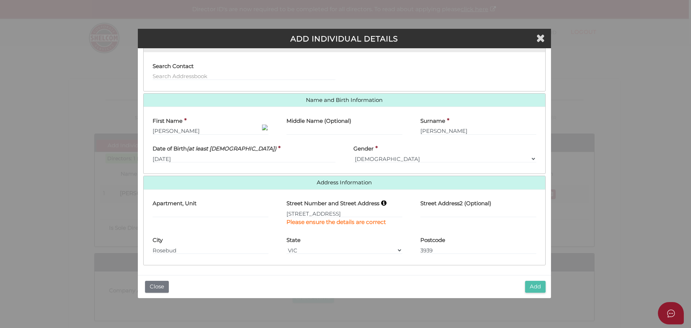
click at [529, 288] on button "Add" at bounding box center [535, 287] width 21 height 12
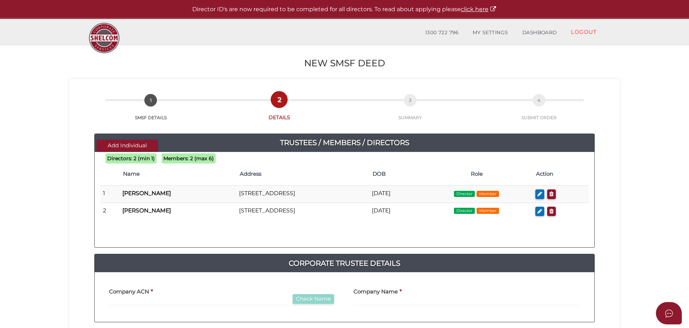
scroll to position [36, 0]
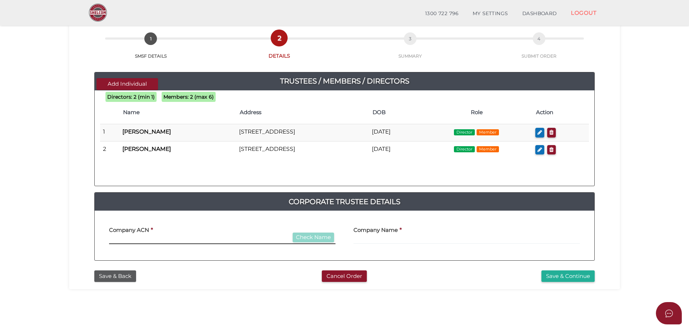
click at [140, 240] on input "text" at bounding box center [222, 240] width 226 height 8
type input "000000000"
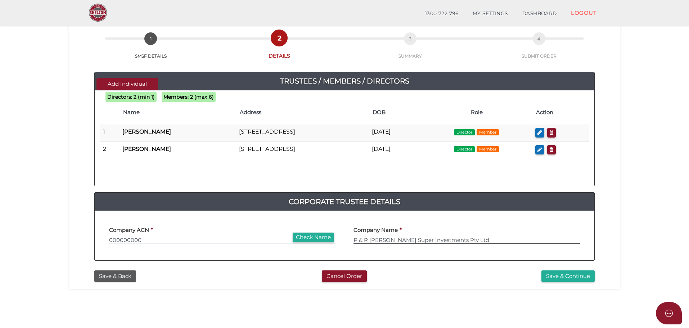
type input "P & R [PERSON_NAME] Super Investments Pty Ltd"
click at [548, 274] on button "Save & Continue" at bounding box center [567, 276] width 53 height 12
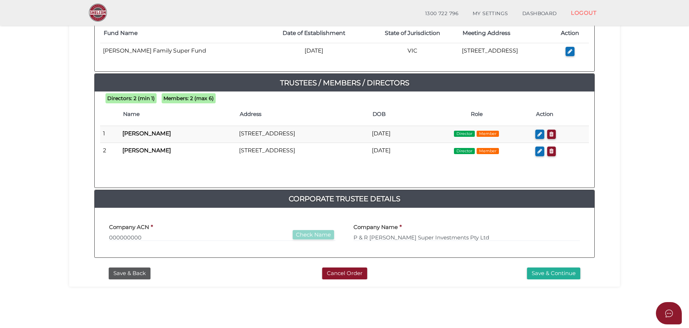
scroll to position [144, 0]
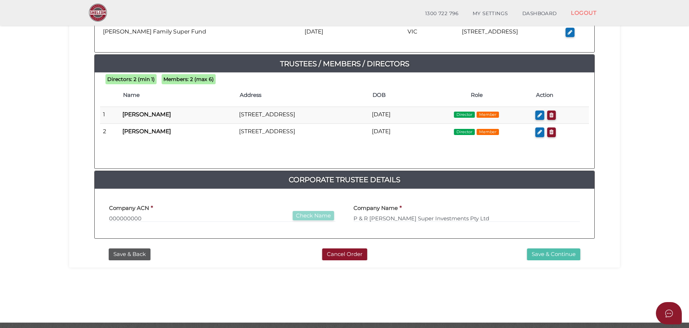
click at [562, 252] on button "Save & Continue" at bounding box center [553, 254] width 53 height 12
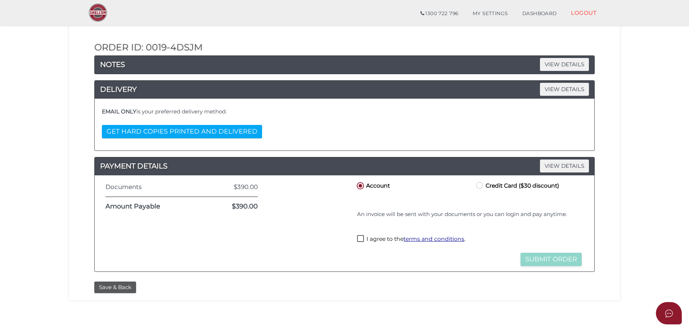
scroll to position [72, 0]
click at [478, 185] on label "Credit Card ($30 discount)" at bounding box center [517, 184] width 84 height 9
radio input "true"
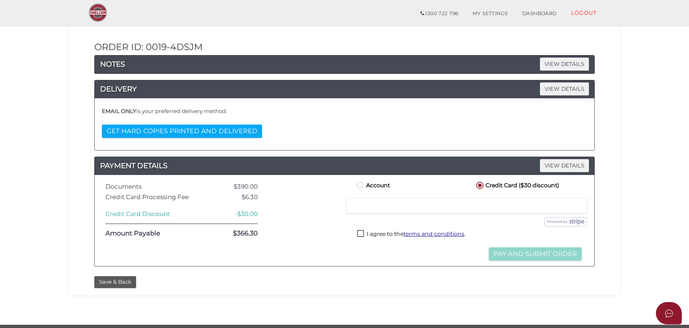
click at [360, 233] on label "I agree to the terms and conditions ." at bounding box center [411, 234] width 108 height 9
checkbox input "true"
click at [524, 251] on button "Pay and Submit Order" at bounding box center [535, 253] width 93 height 13
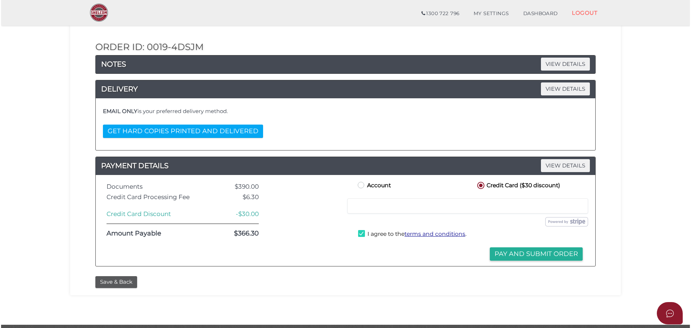
scroll to position [0, 0]
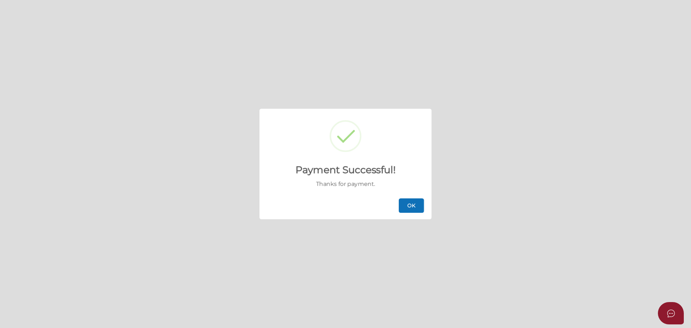
click at [416, 212] on button "OK" at bounding box center [411, 205] width 25 height 14
